Goal: Information Seeking & Learning: Learn about a topic

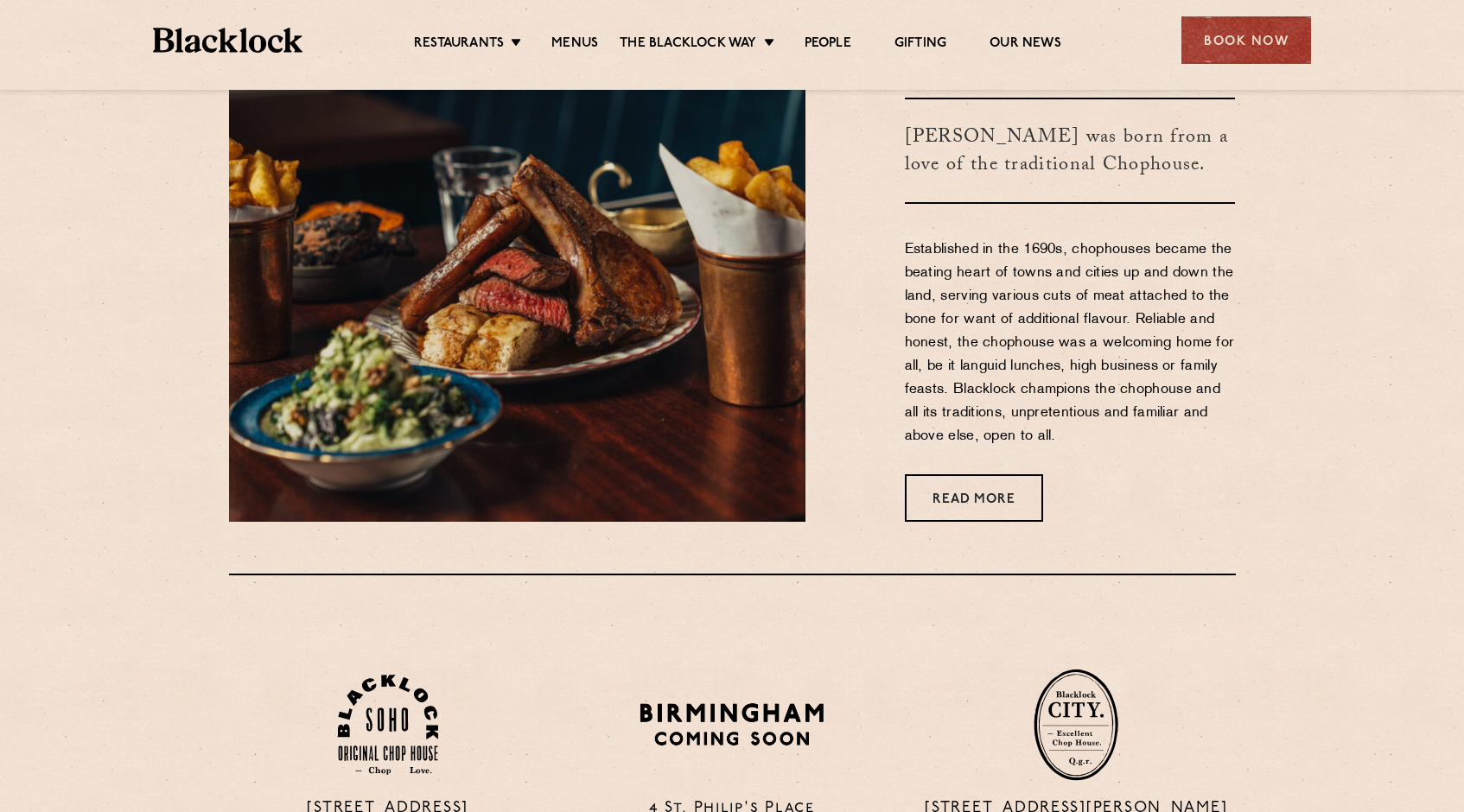
scroll to position [694, 0]
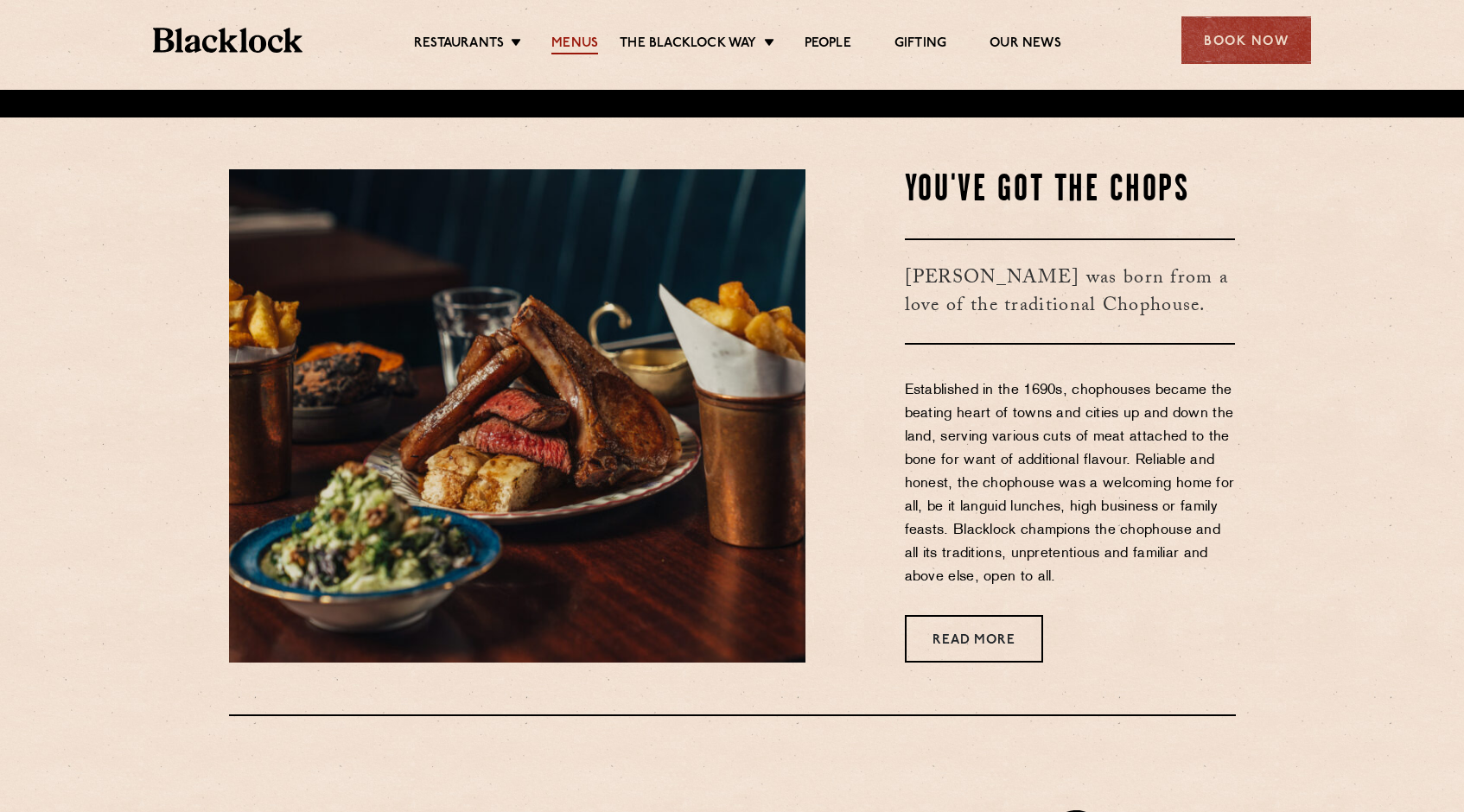
click at [595, 50] on link "Menus" at bounding box center [574, 45] width 46 height 19
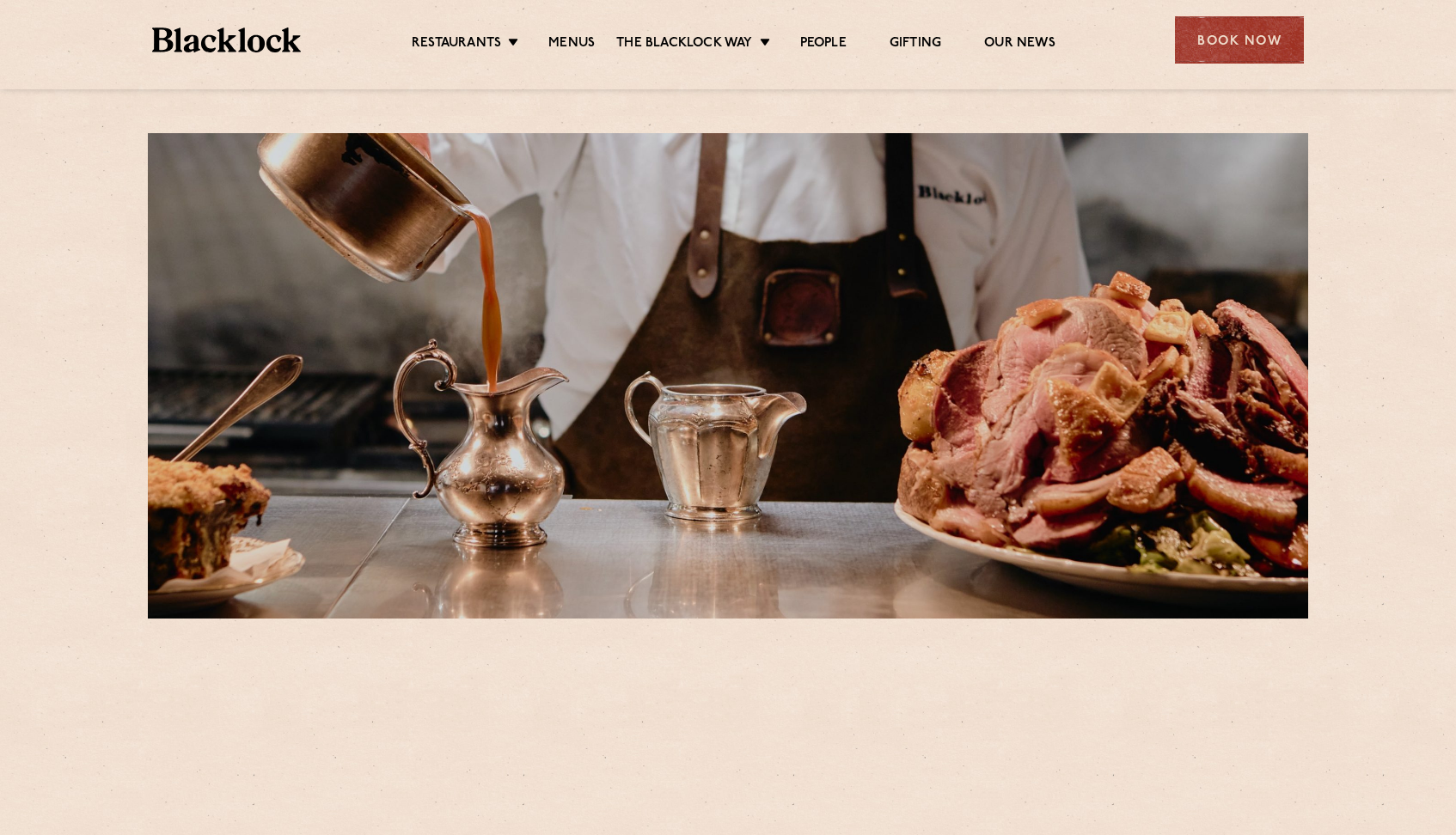
scroll to position [520, 0]
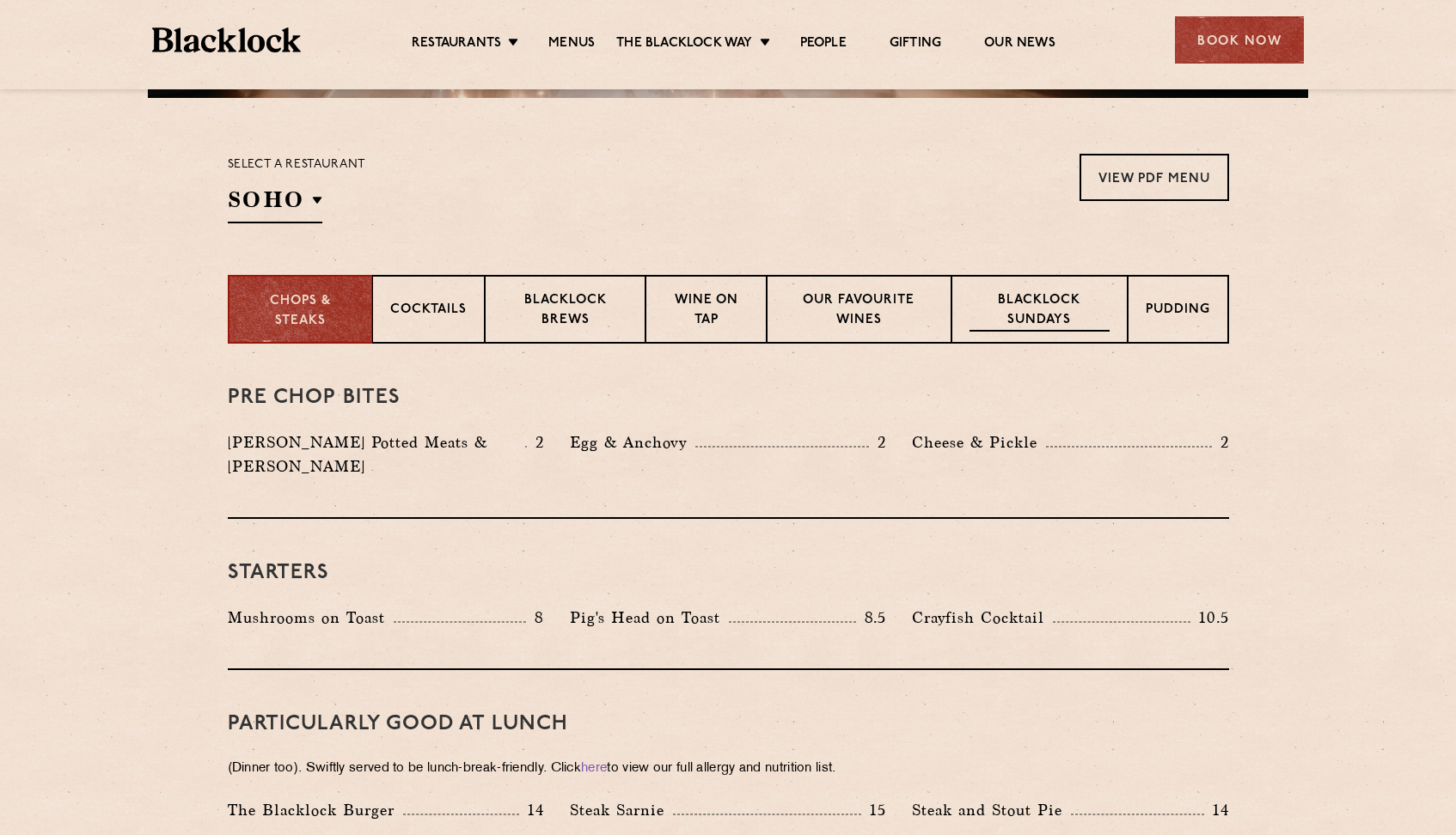
click at [1037, 314] on p "Blacklock Sundays" at bounding box center [1038, 312] width 139 height 41
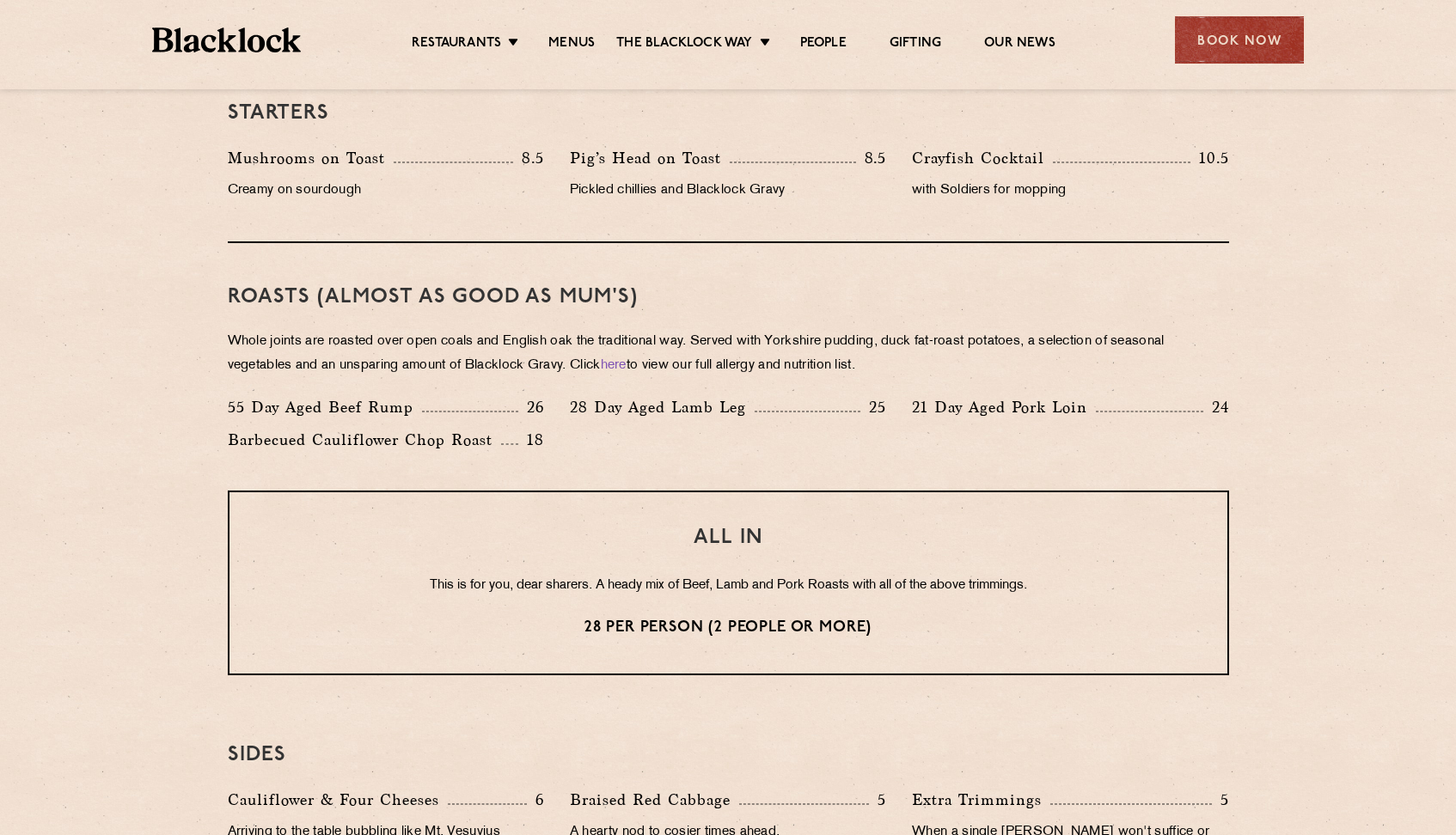
scroll to position [1085, 0]
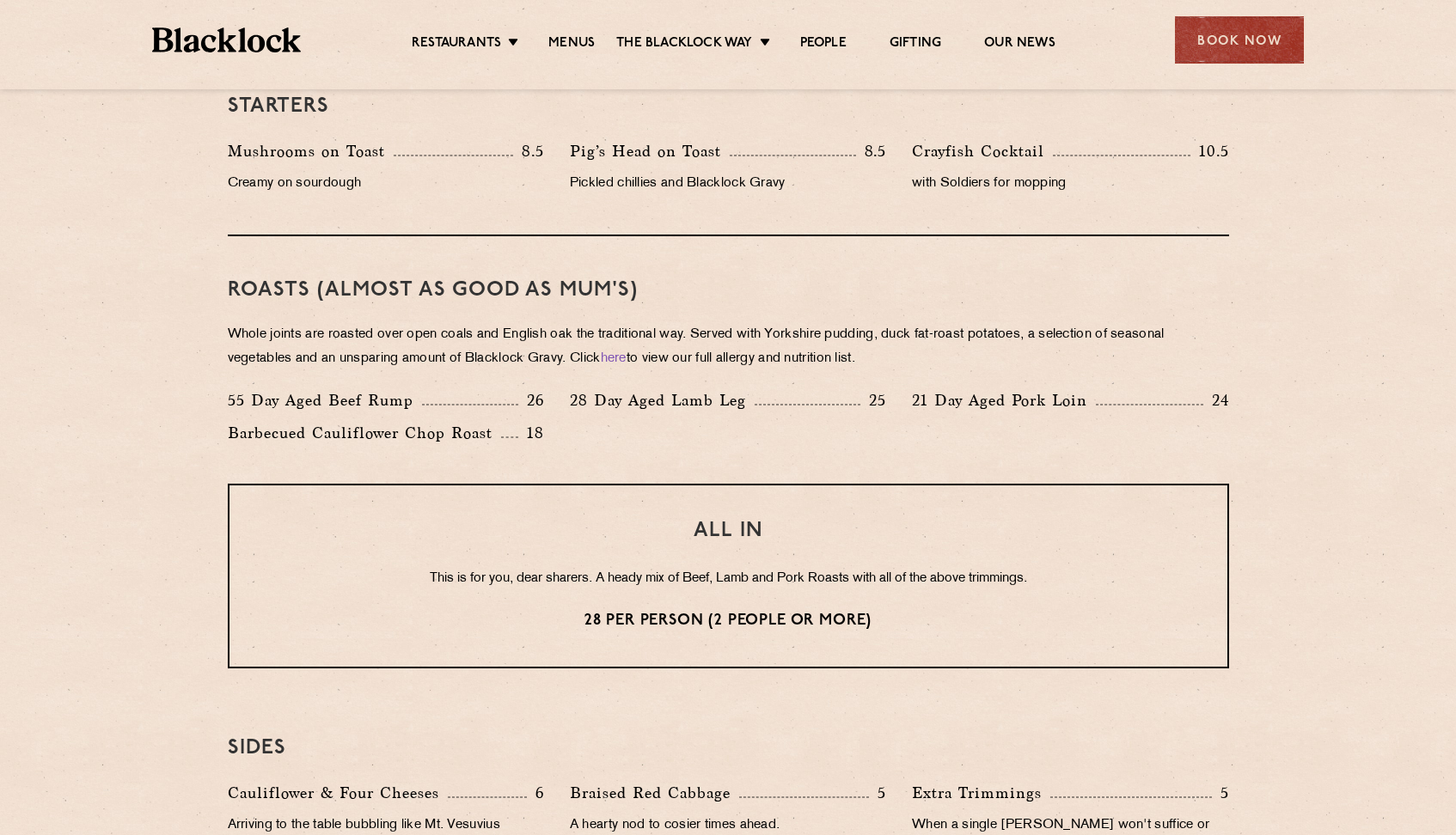
click at [398, 449] on div "Barbecued Cauliflower Chop Roast 18" at bounding box center [386, 437] width 342 height 33
click at [409, 434] on p "Barbecued Cauliflower Chop Roast" at bounding box center [364, 433] width 273 height 24
click at [685, 399] on p "28 Day Aged Lamb Leg" at bounding box center [662, 400] width 184 height 24
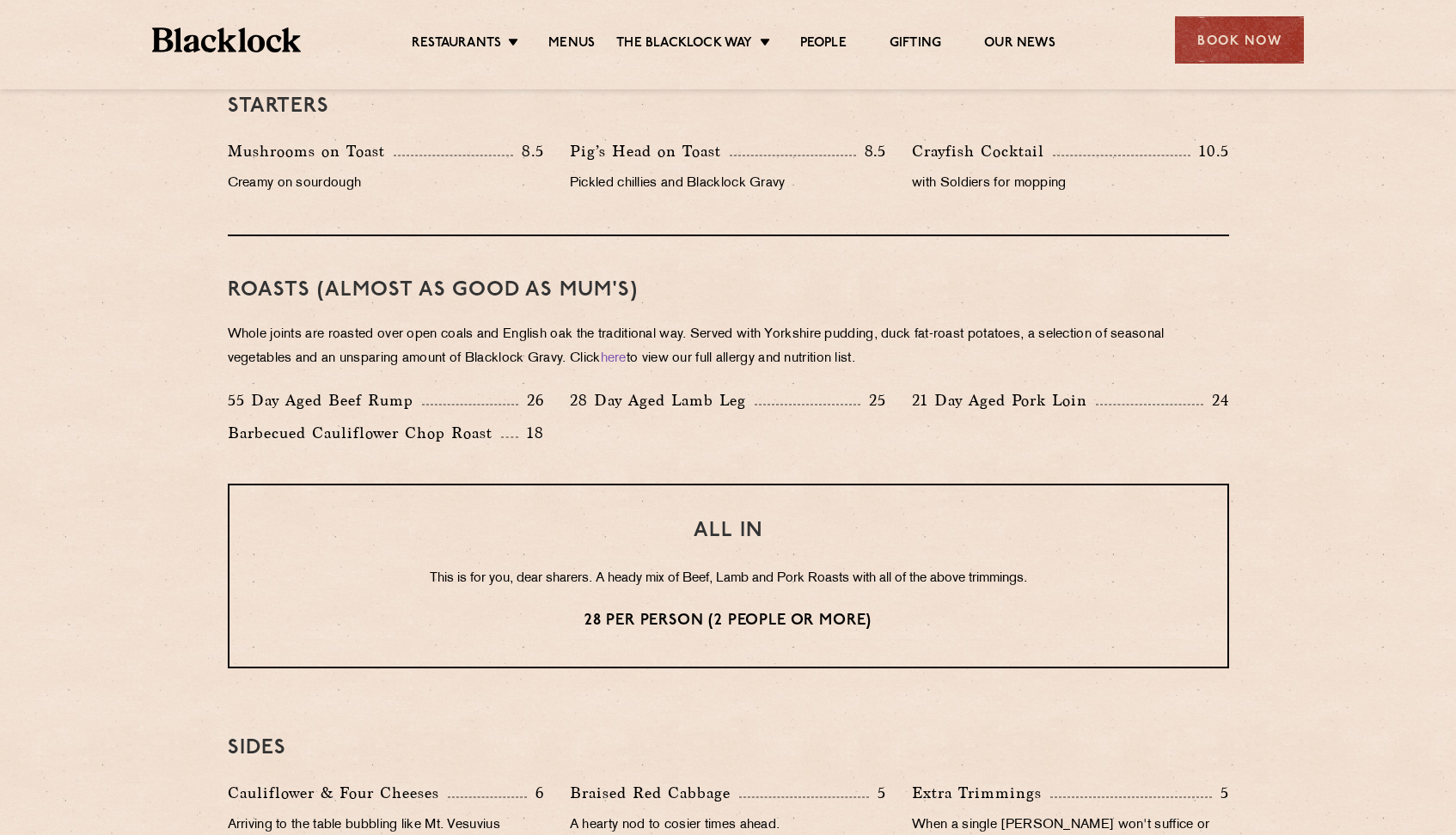
click at [685, 399] on p "28 Day Aged Lamb Leg" at bounding box center [662, 400] width 184 height 24
click at [963, 404] on p "21 Day Aged Pork Loin" at bounding box center [1003, 400] width 184 height 24
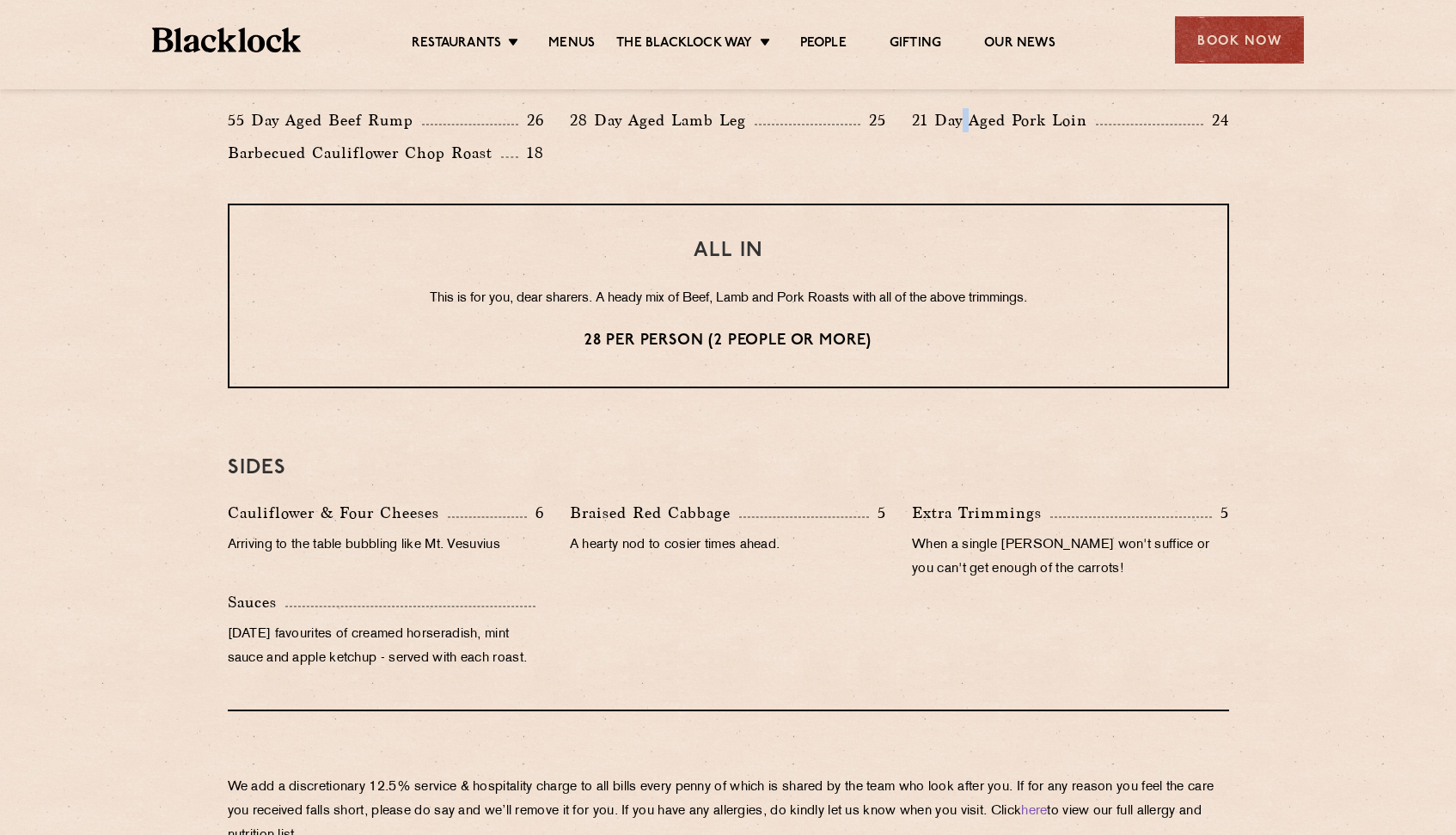
scroll to position [1370, 0]
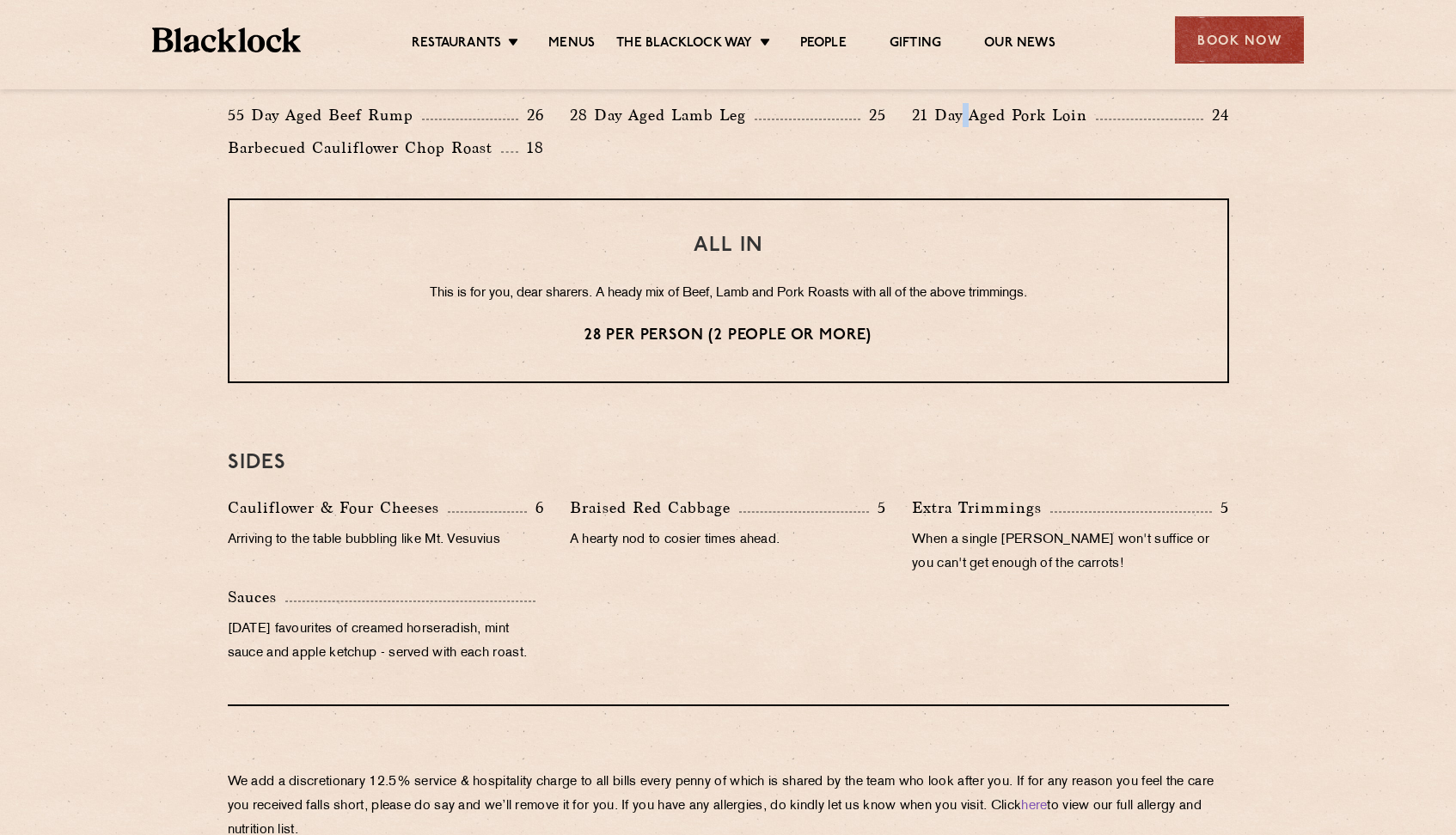
click at [617, 522] on div "Braised Red Cabbage 5 A hearty nod to cosier times ahead." at bounding box center [728, 540] width 342 height 90
click at [636, 511] on p "Braised Red Cabbage" at bounding box center [654, 507] width 169 height 24
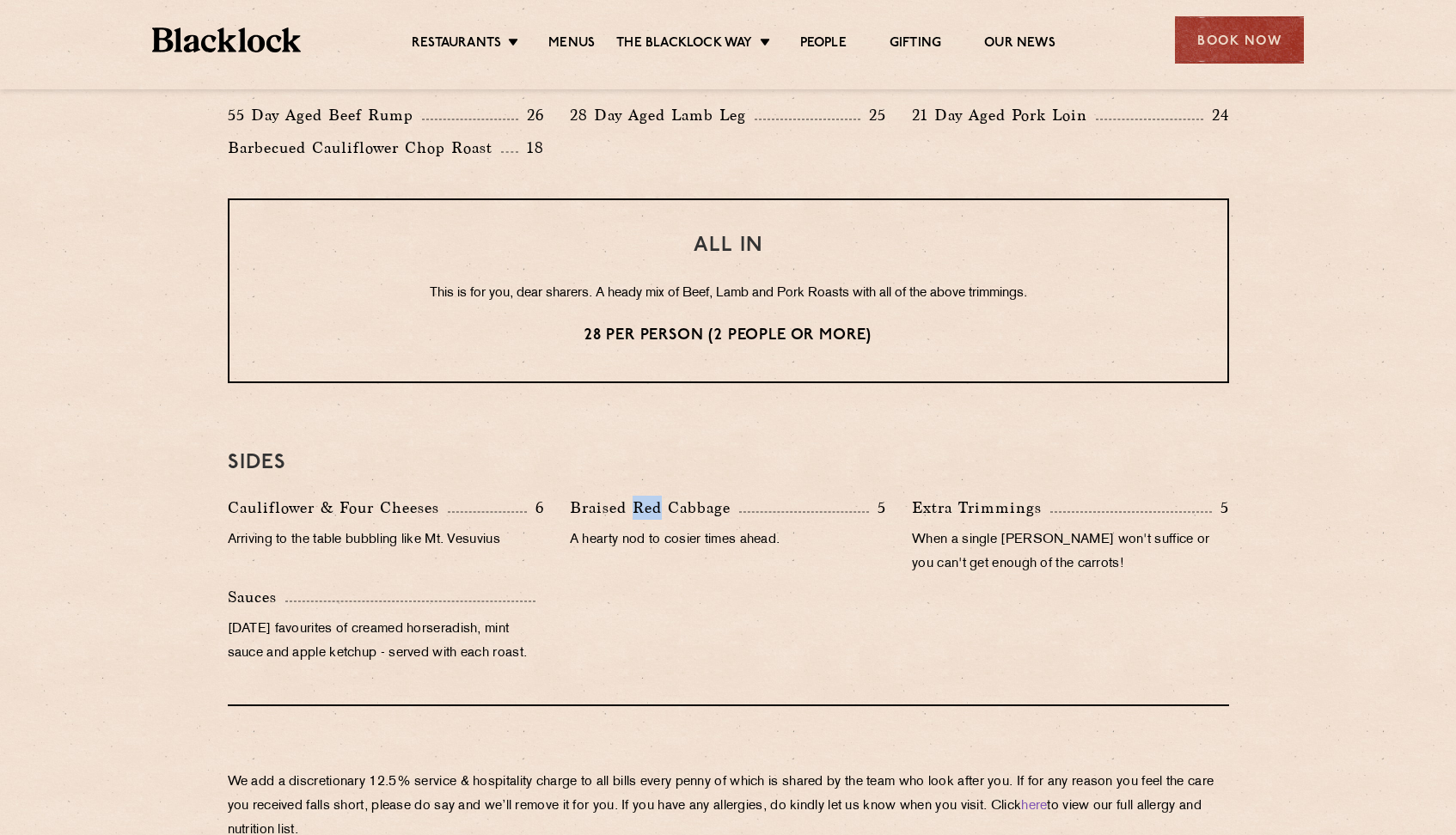
click at [636, 511] on p "Braised Red Cabbage" at bounding box center [654, 507] width 169 height 24
click at [613, 546] on p "A hearty nod to cosier times ahead." at bounding box center [728, 540] width 317 height 24
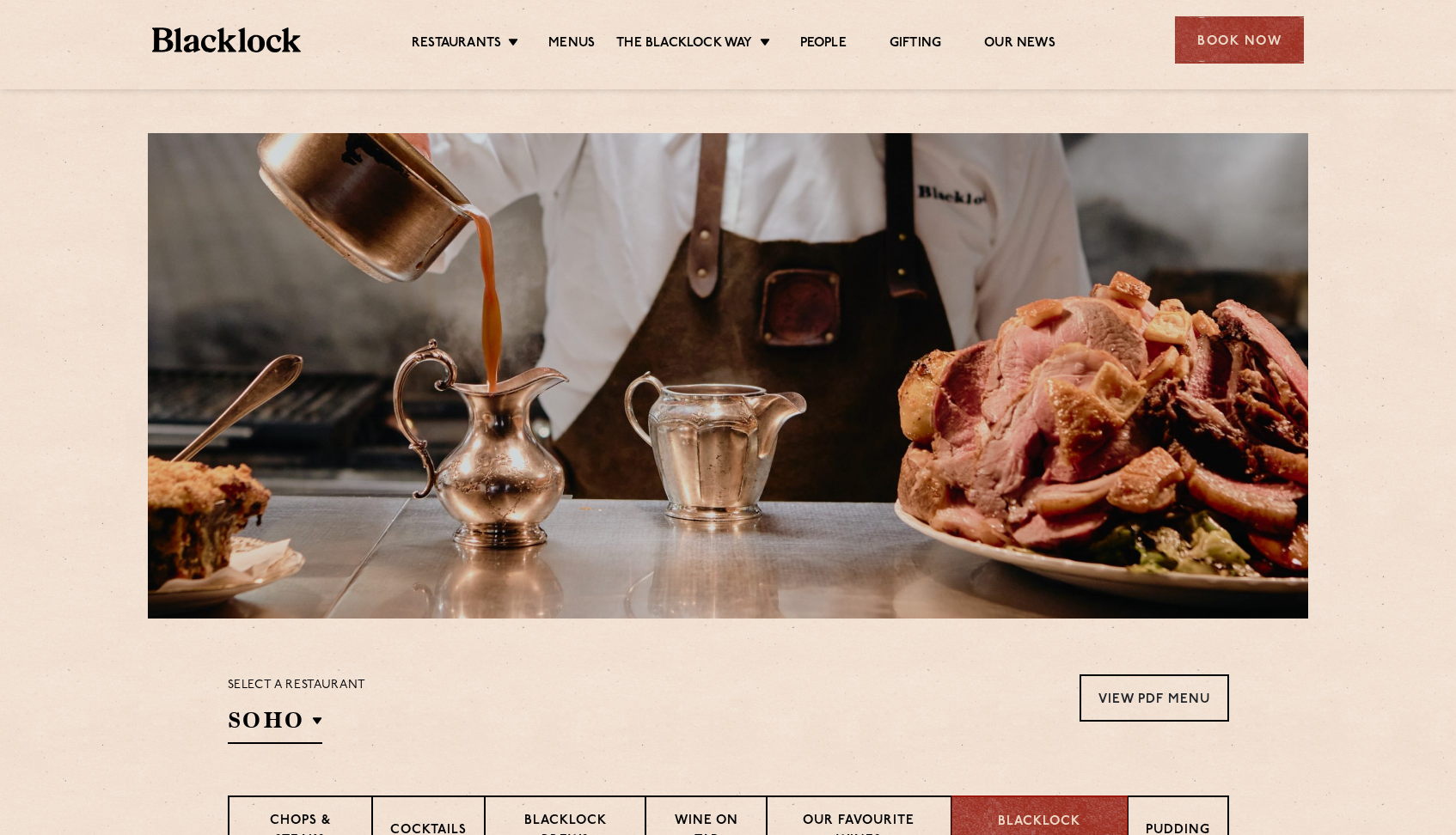
scroll to position [0, 0]
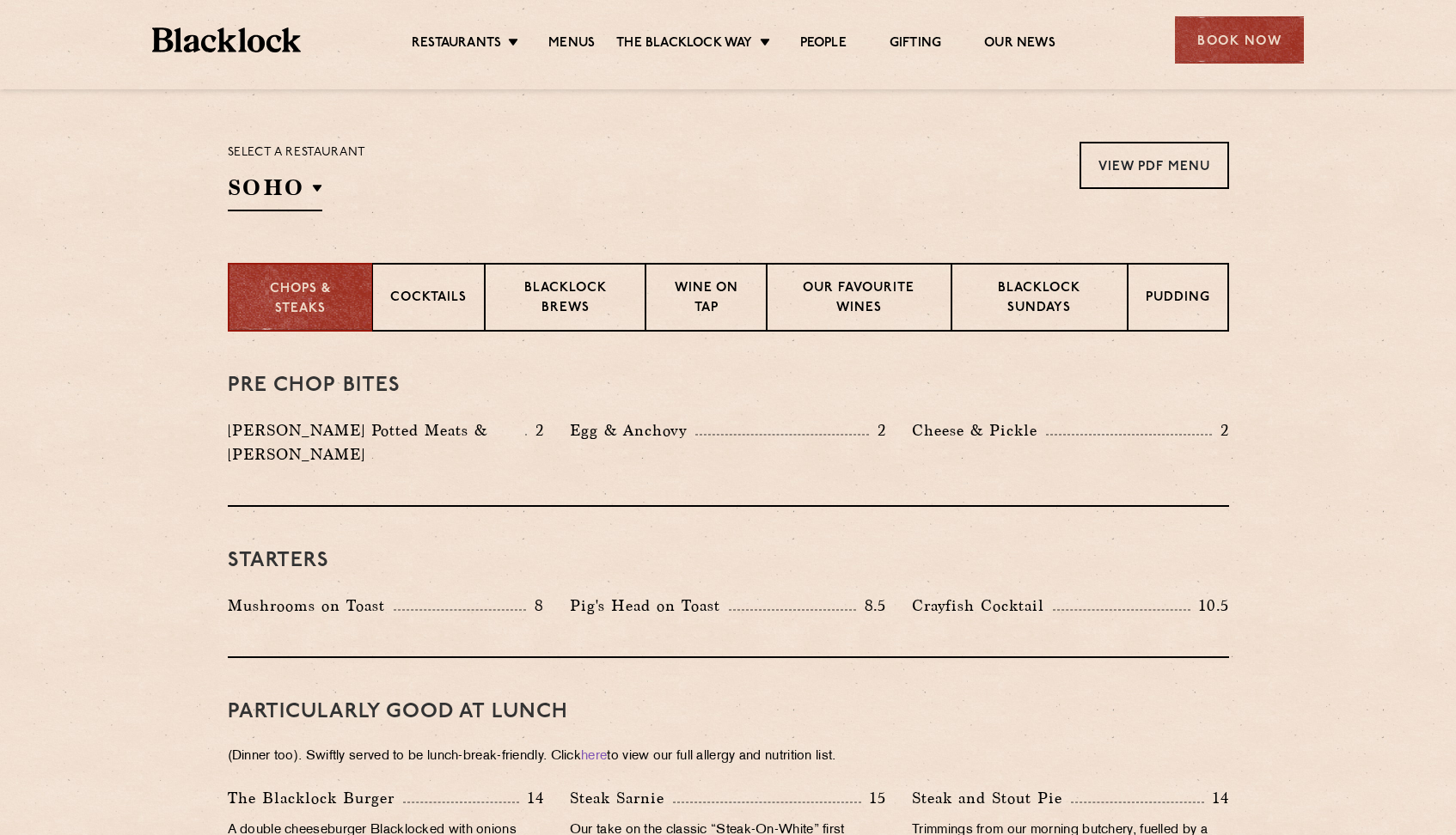
scroll to position [542, 0]
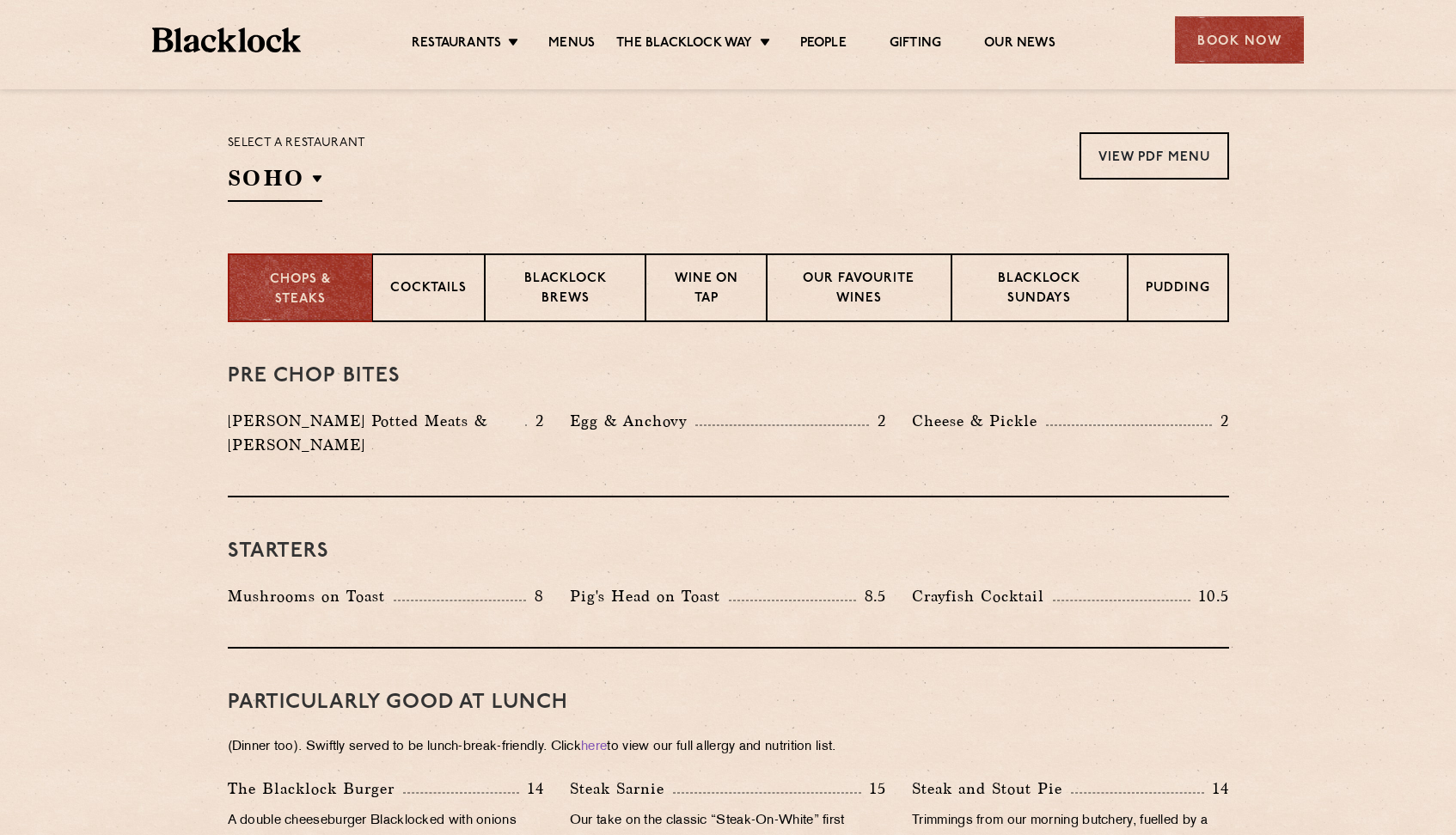
click at [499, 198] on div "Select a restaurant SOHO Soho Birmingham City Shoreditch Covent Garden Canary W…" at bounding box center [728, 167] width 1001 height 70
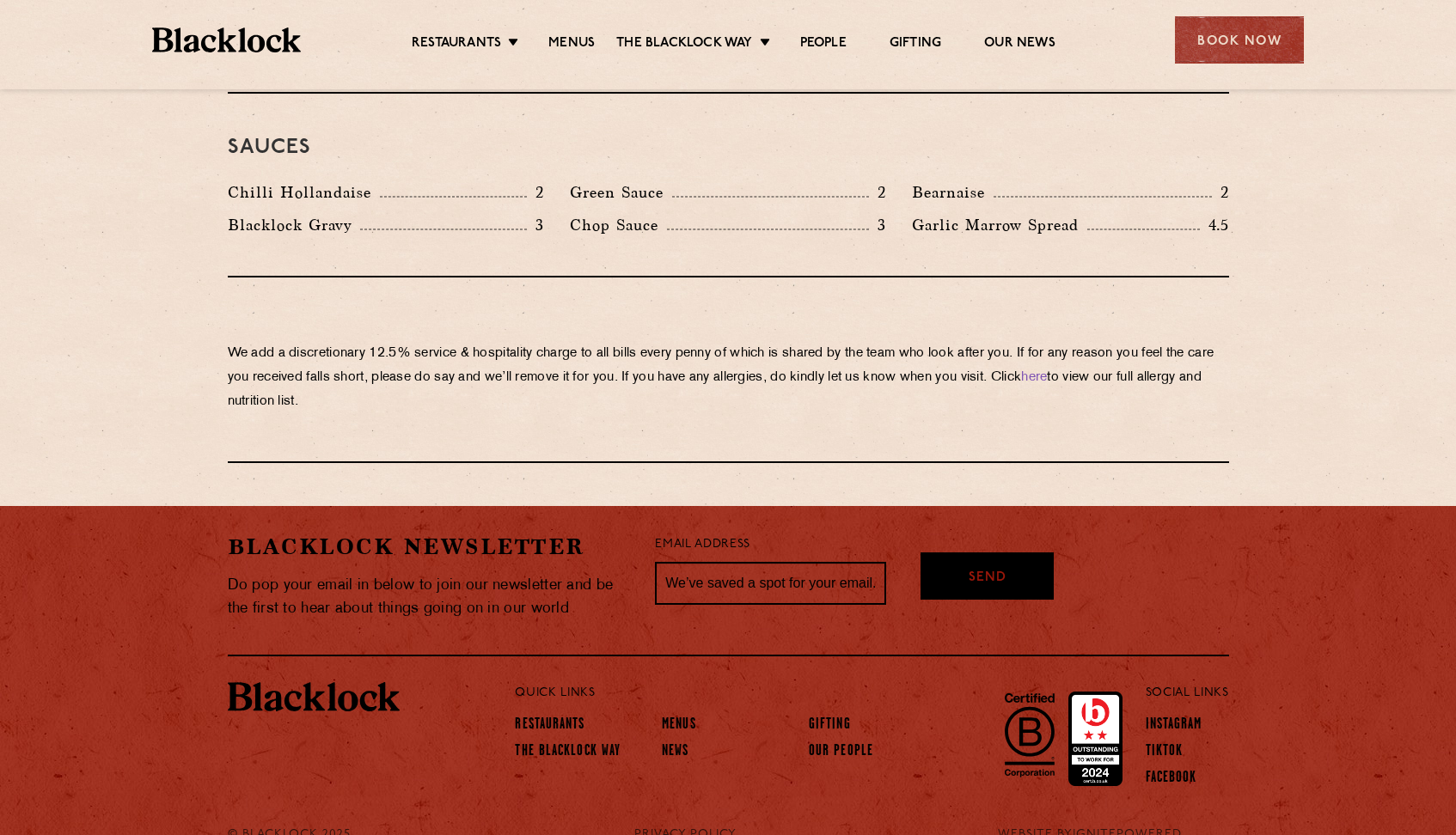
scroll to position [2873, 0]
drag, startPoint x: 695, startPoint y: 305, endPoint x: 832, endPoint y: 340, distance: 141.4
click at [832, 343] on p "We add a discretionary 12.5% service & hospitality charge to all bills every pe…" at bounding box center [728, 378] width 1001 height 72
click at [862, 343] on p "We add a discretionary 12.5% service & hospitality charge to all bills every pe…" at bounding box center [728, 378] width 1001 height 72
drag, startPoint x: 404, startPoint y: 322, endPoint x: 808, endPoint y: 329, distance: 404.1
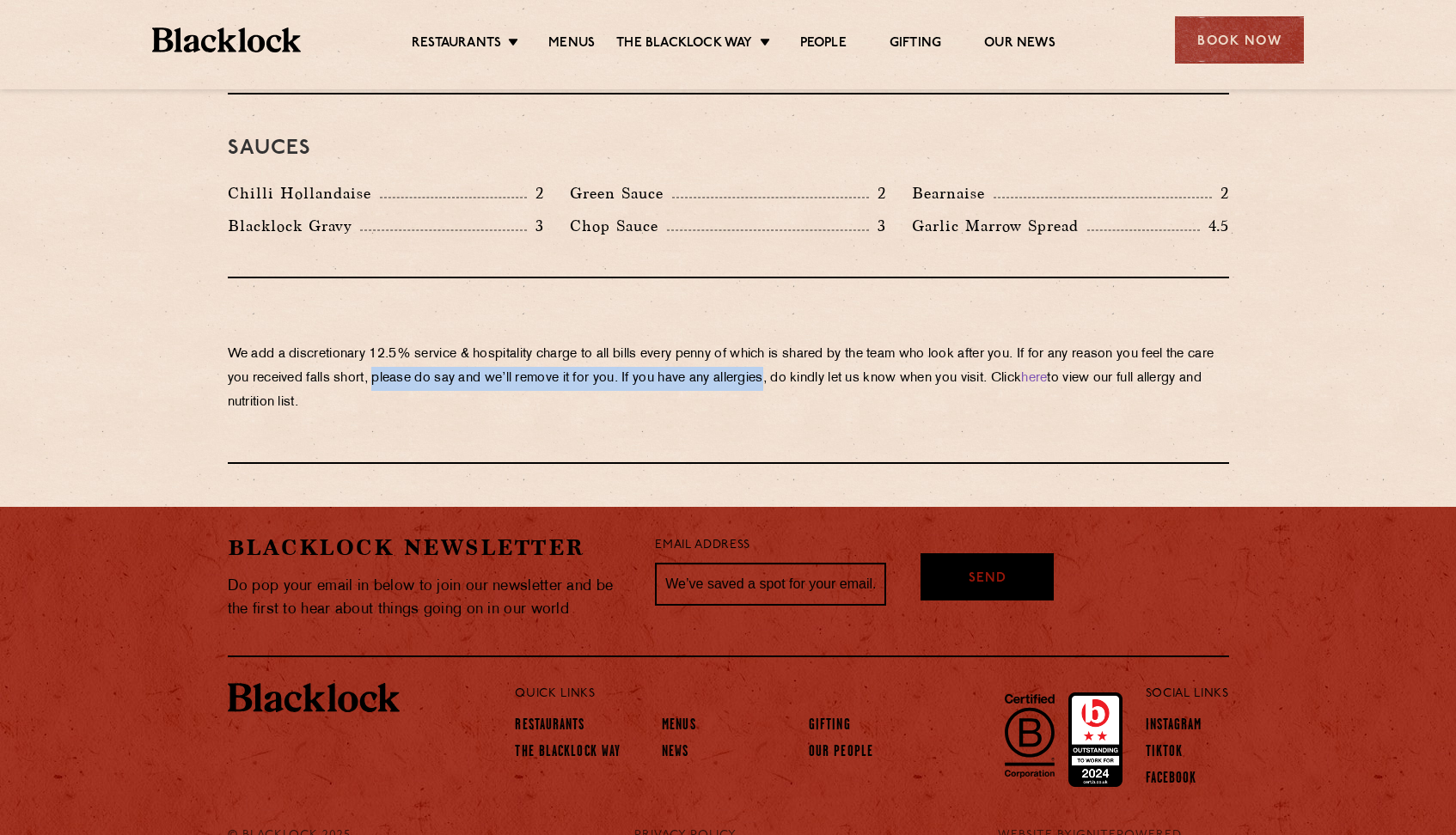
click at [808, 343] on p "We add a discretionary 12.5% service & hospitality charge to all bills every pe…" at bounding box center [728, 378] width 1001 height 72
click at [588, 343] on p "We add a discretionary 12.5% service & hospitality charge to all bills every pe…" at bounding box center [728, 378] width 1001 height 72
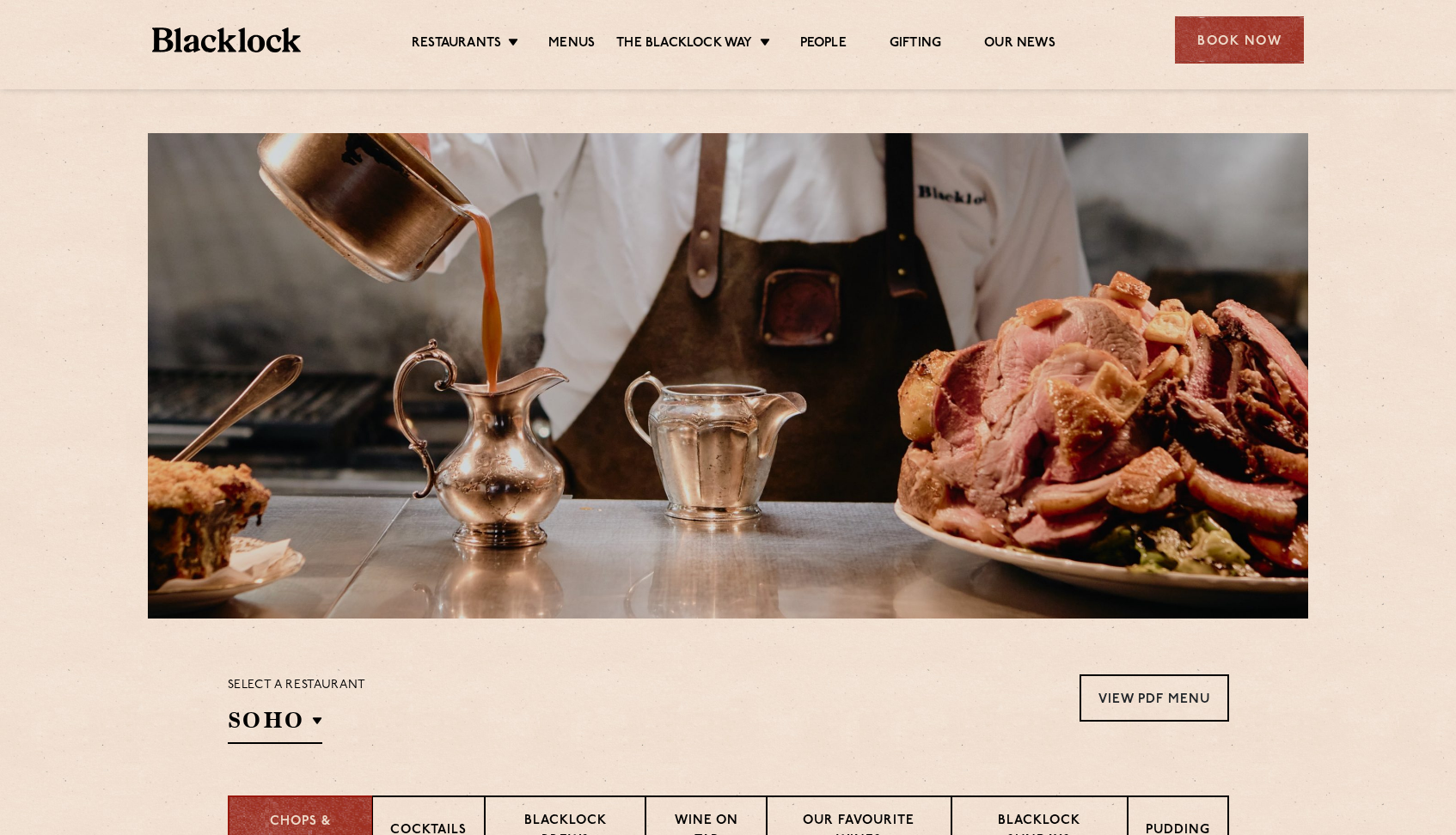
scroll to position [0, 0]
